Goal: Information Seeking & Learning: Check status

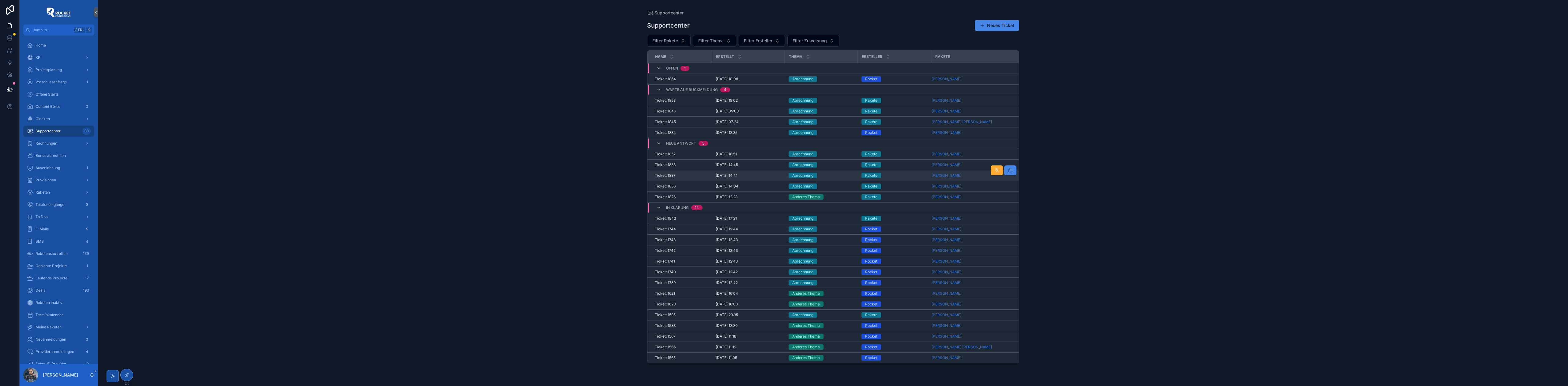
click at [776, 178] on div "[DATE] 14:41 [DATE] 14:41" at bounding box center [748, 176] width 66 height 5
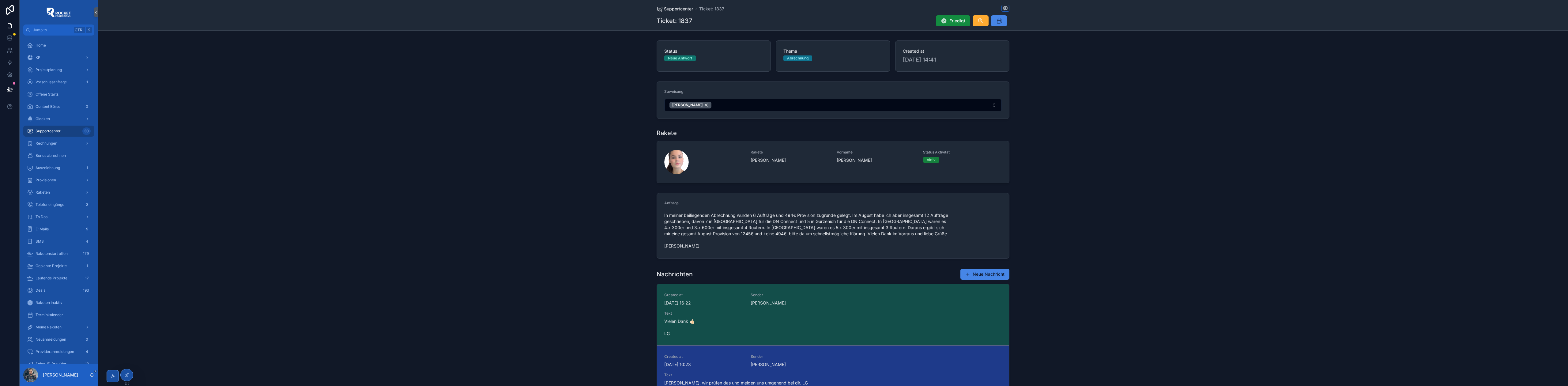
click at [689, 8] on span "Supportcenter" at bounding box center [678, 8] width 29 height 6
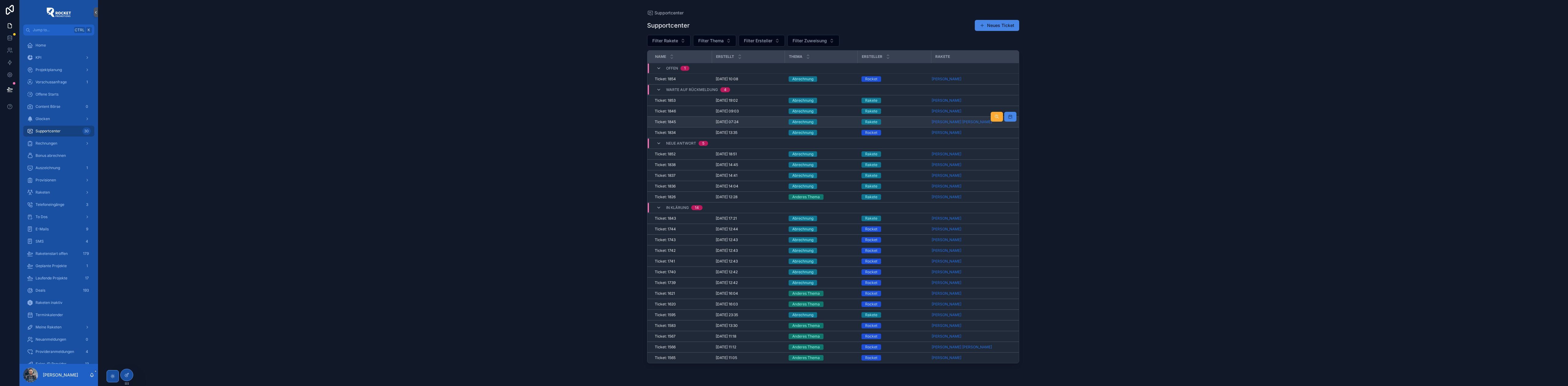
click at [833, 123] on div "Abrechnung" at bounding box center [822, 122] width 66 height 6
